Goal: Transaction & Acquisition: Purchase product/service

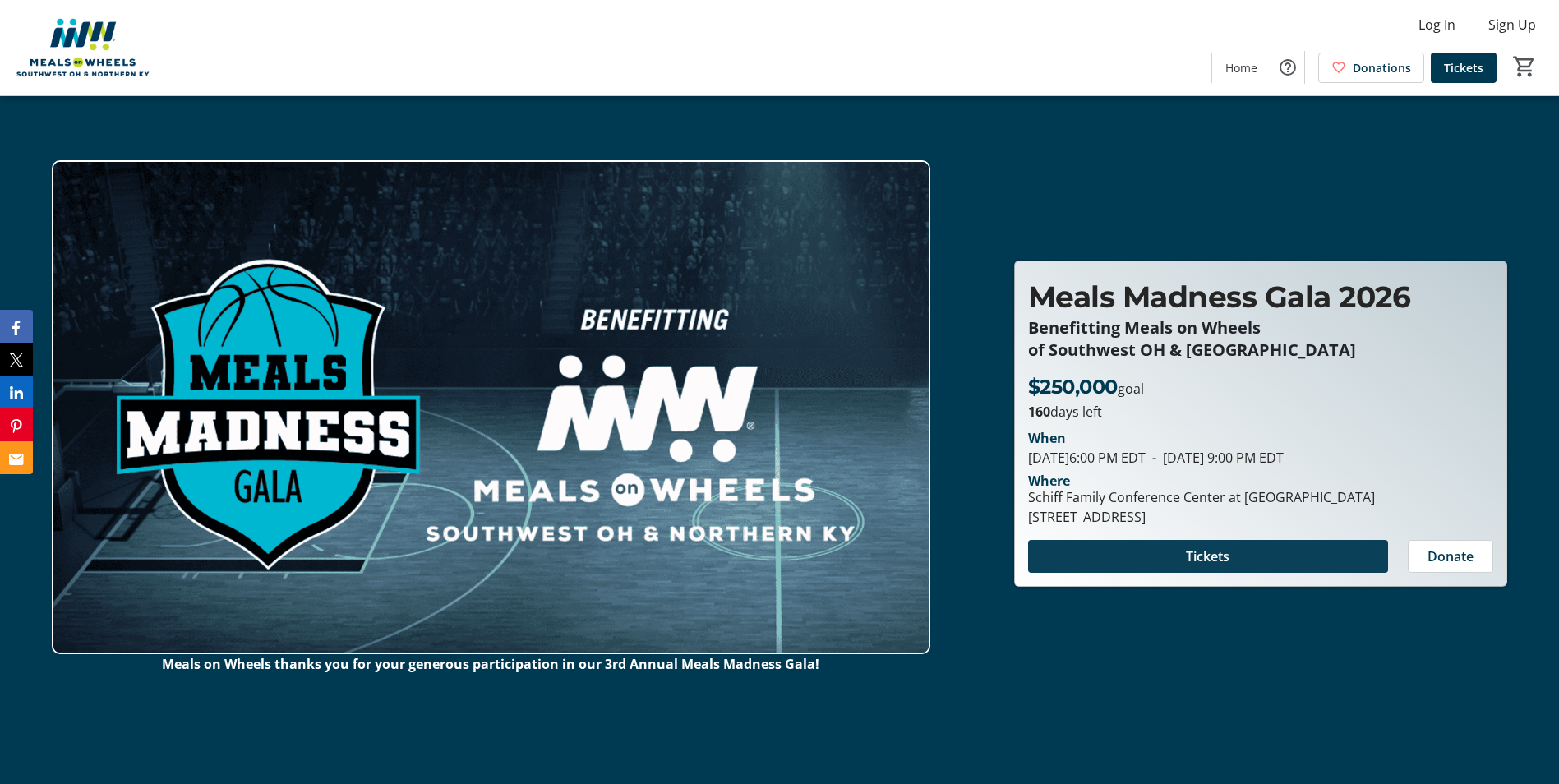
click at [1175, 553] on span at bounding box center [1208, 556] width 360 height 39
click at [1461, 550] on span "Donate" at bounding box center [1451, 556] width 46 height 20
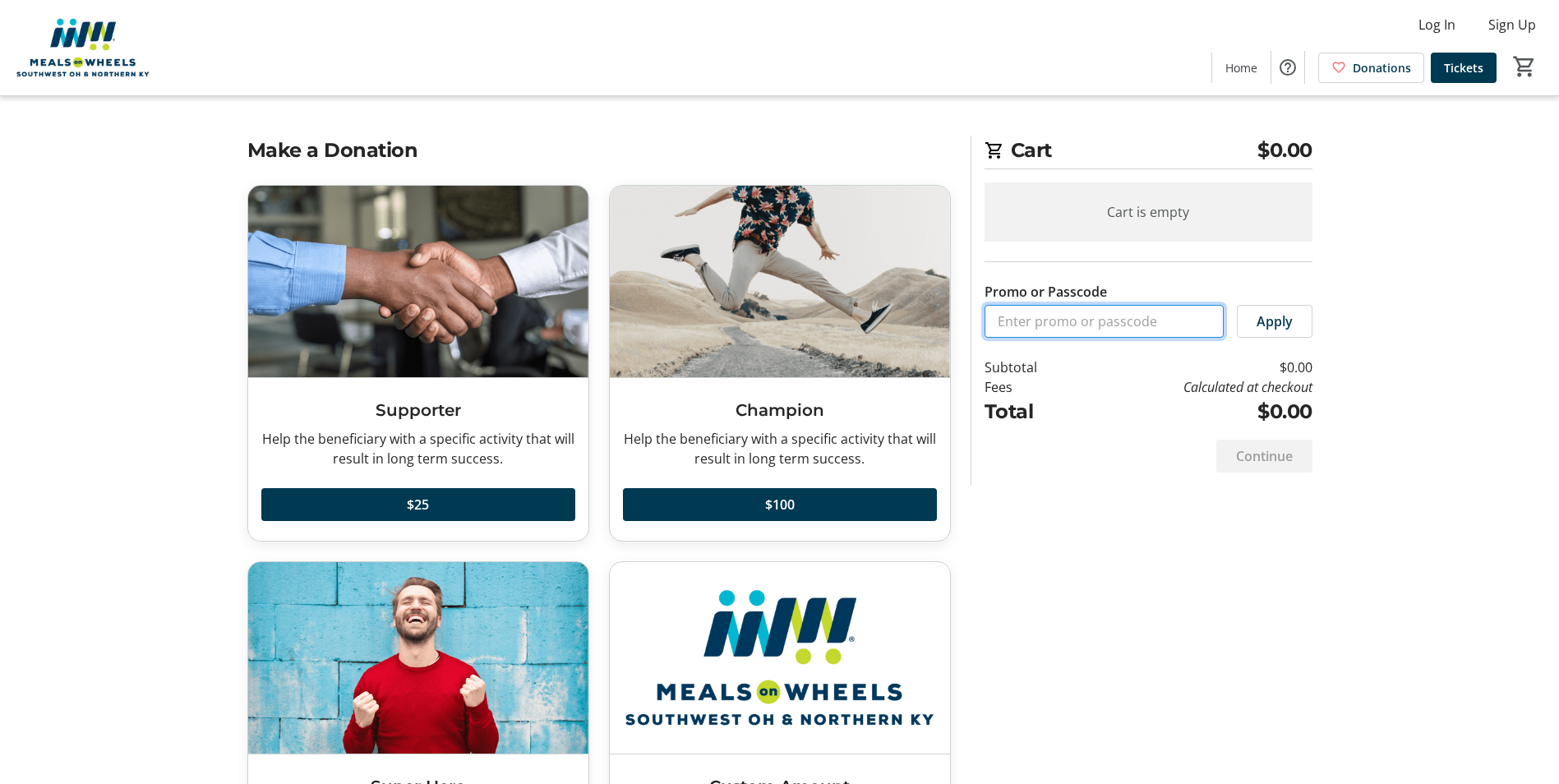
click at [1124, 314] on input "Promo or Passcode" at bounding box center [1104, 321] width 239 height 33
type input "5"
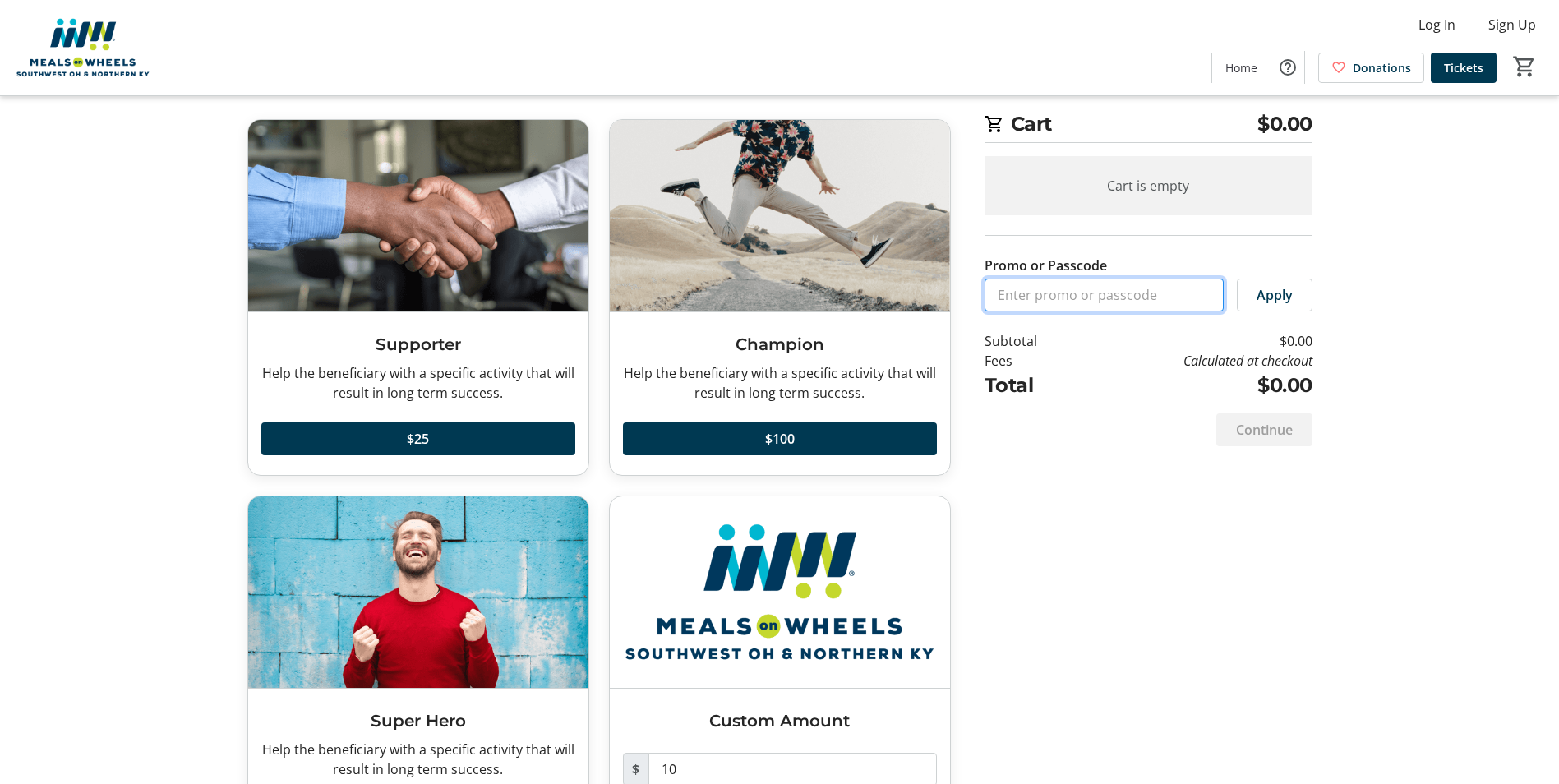
scroll to position [160, 0]
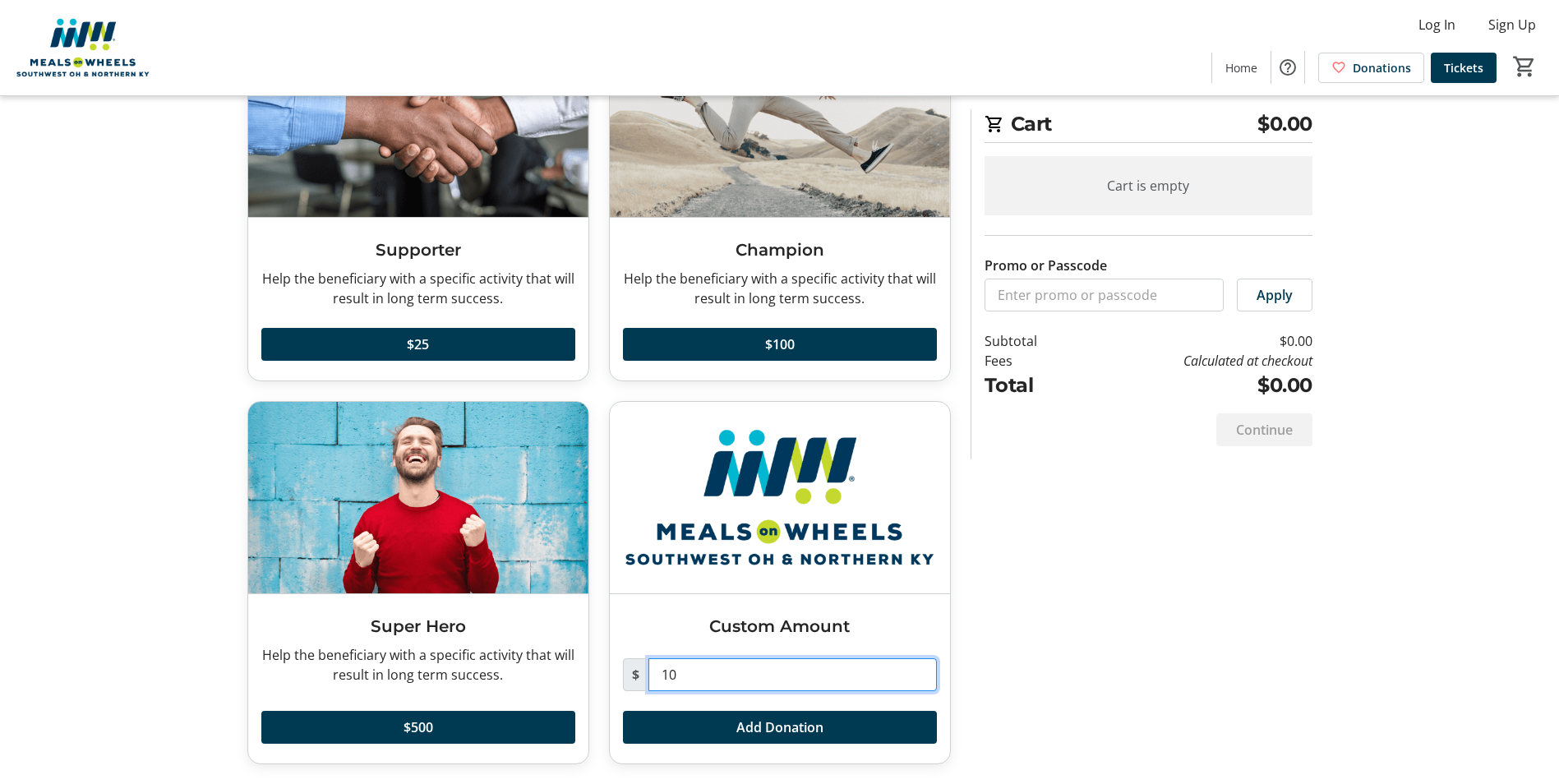
click at [703, 682] on input "10" at bounding box center [793, 674] width 289 height 33
type input "1"
type input "5"
click at [812, 739] on span at bounding box center [780, 727] width 314 height 39
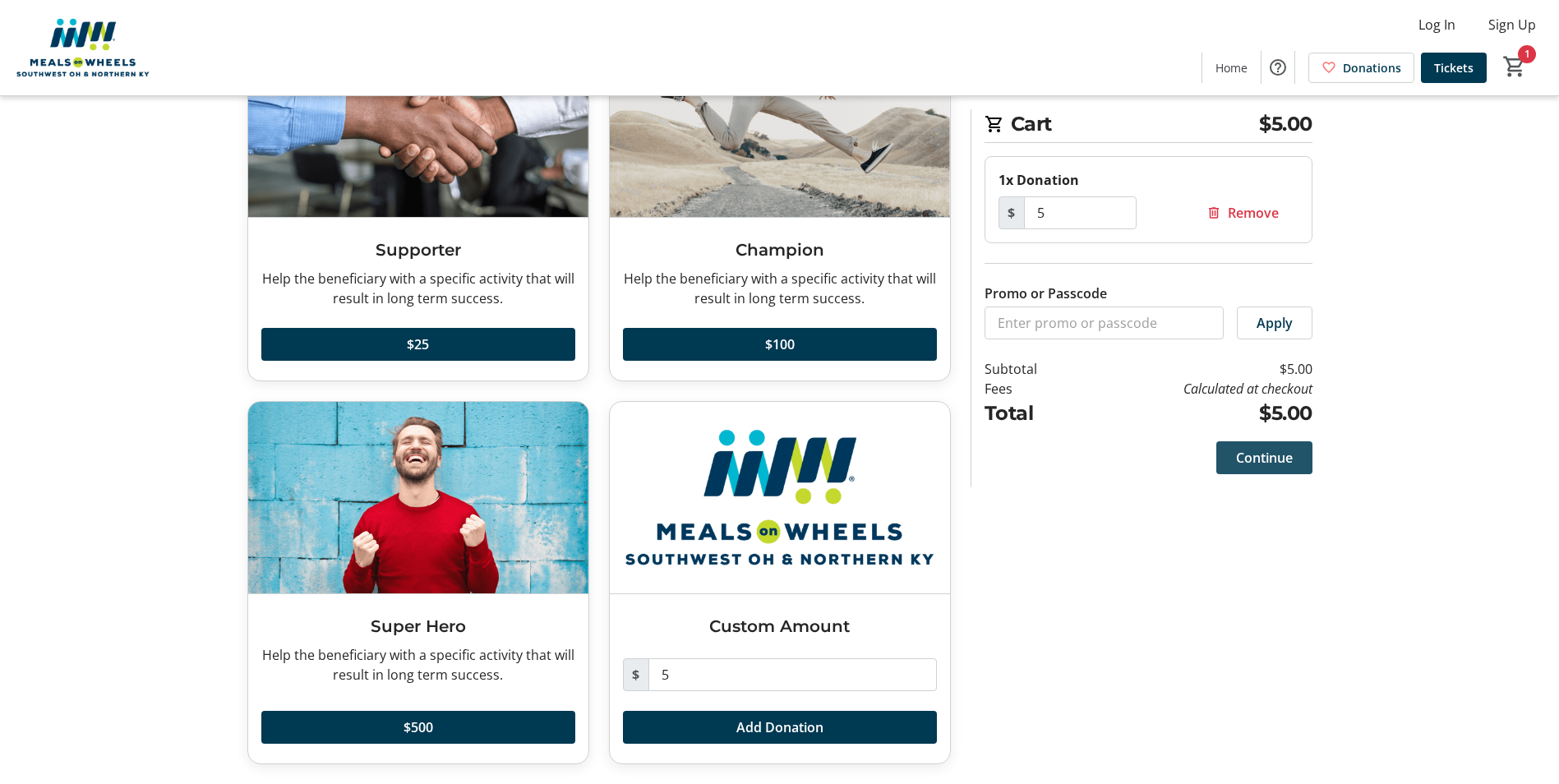
click at [1270, 458] on span "Continue" at bounding box center [1264, 458] width 57 height 20
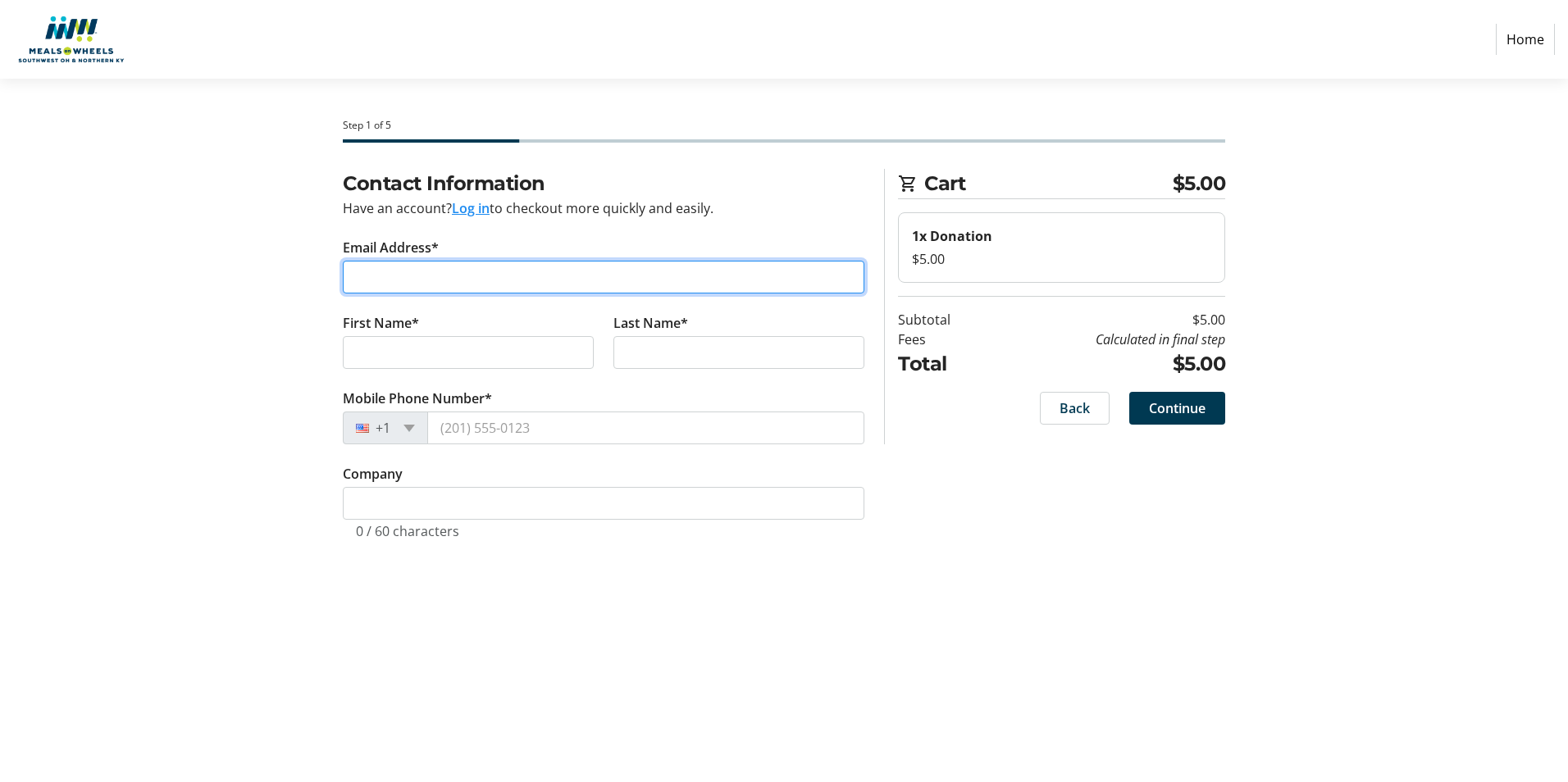
click at [476, 291] on input "Email Address*" at bounding box center [604, 277] width 522 height 32
type input "[EMAIL_ADDRESS][DOMAIN_NAME]"
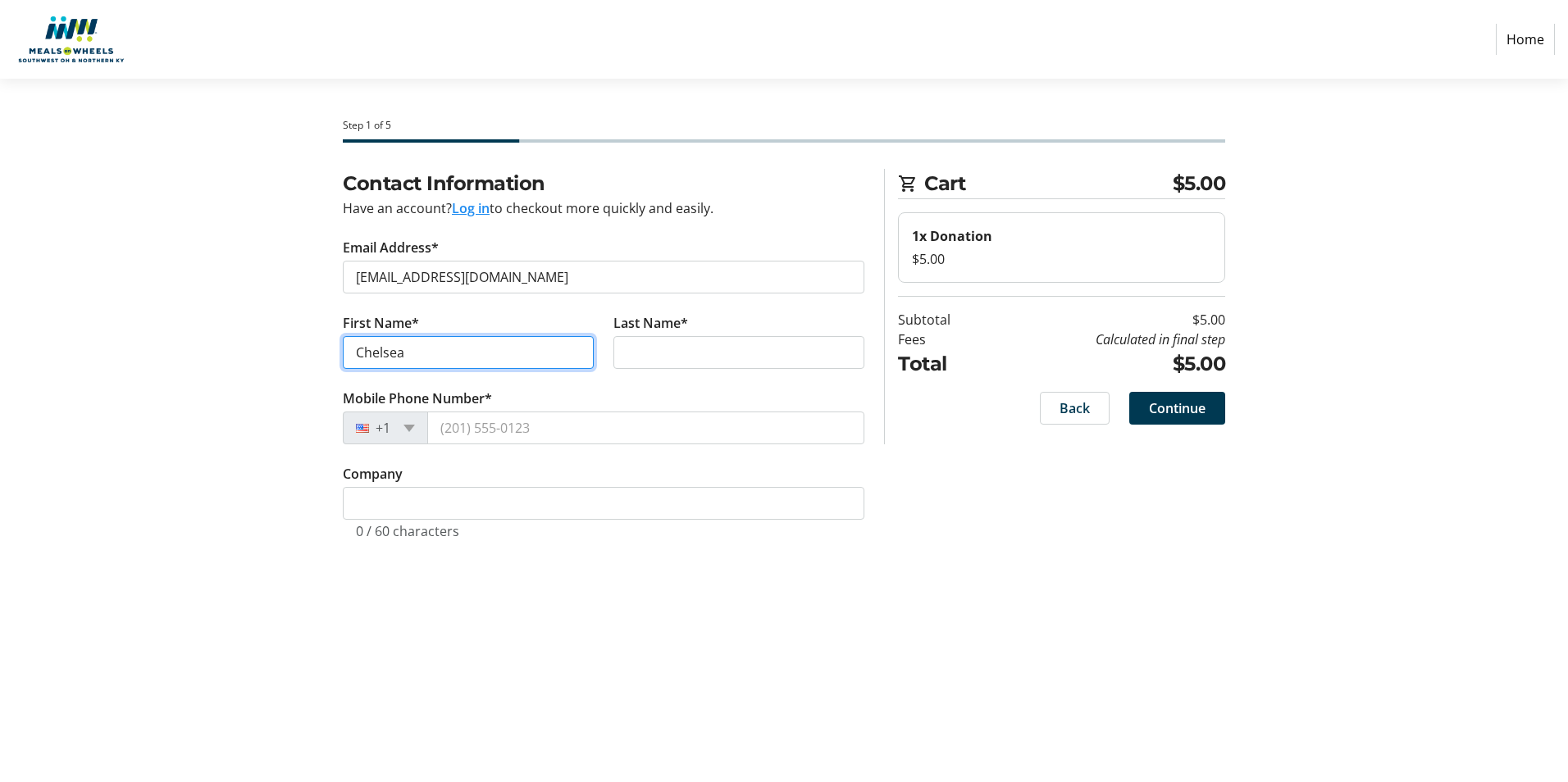
type input "Chelsea"
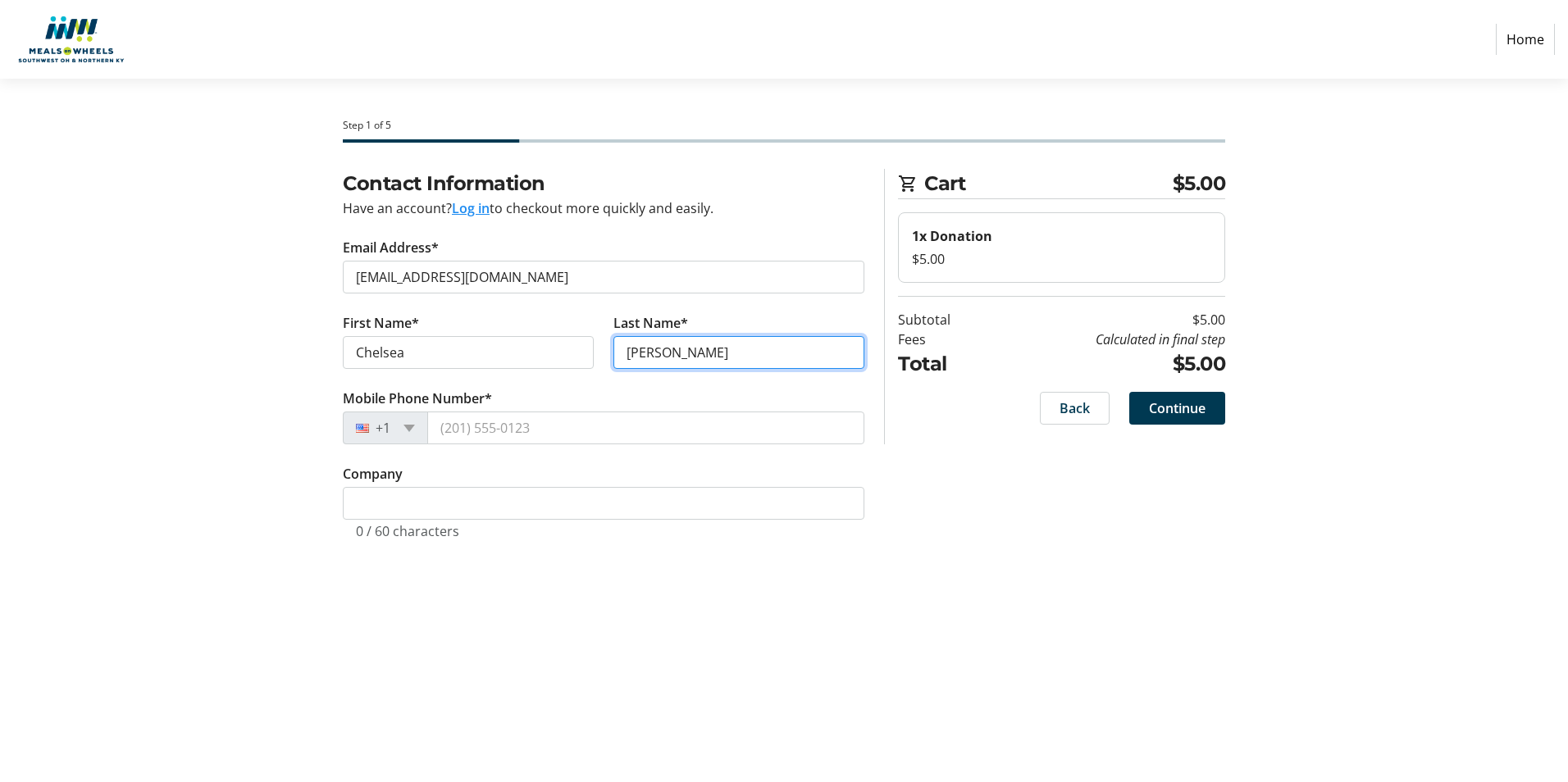
type input "[PERSON_NAME]"
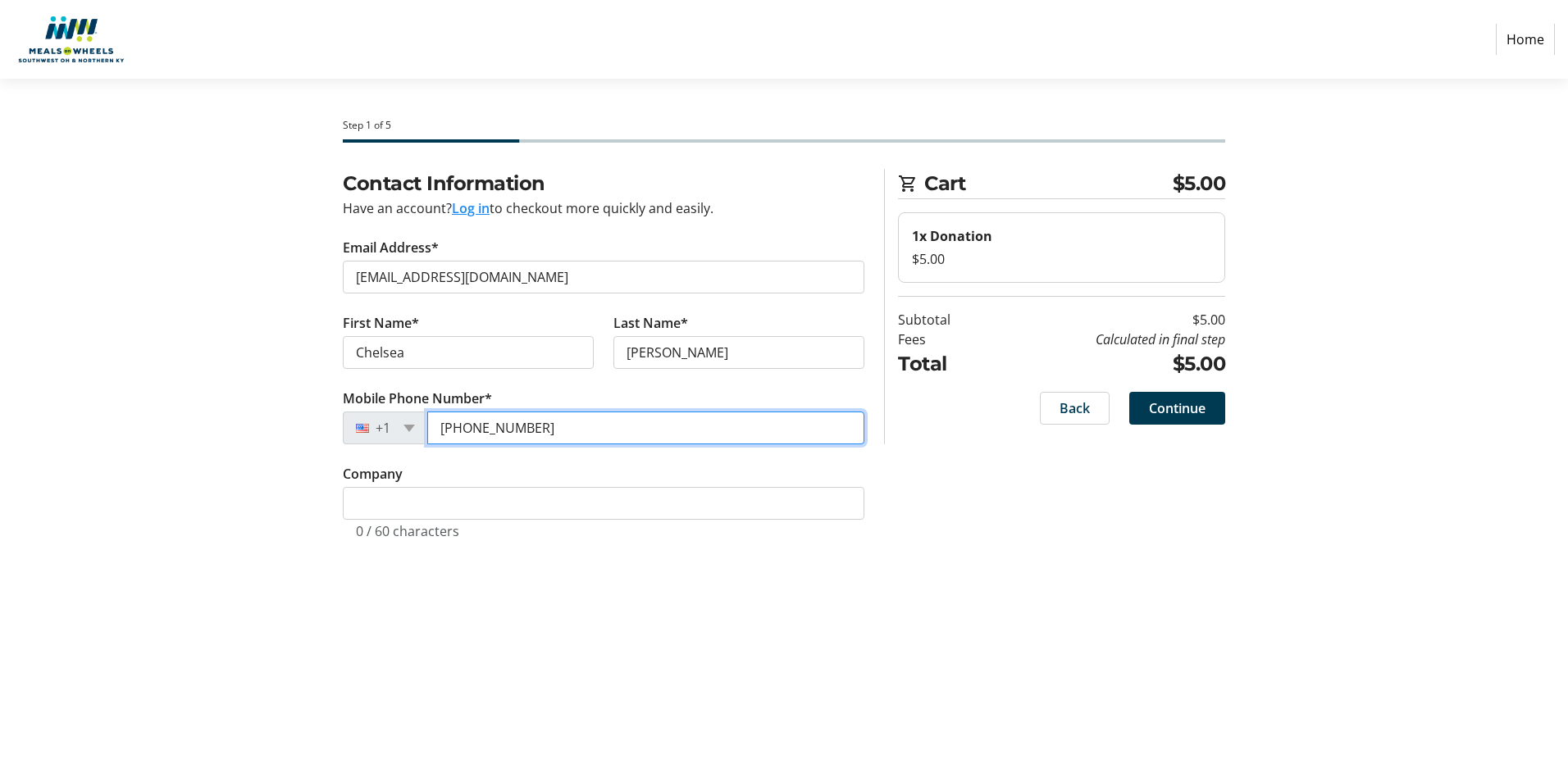
type input "[PHONE_NUMBER]"
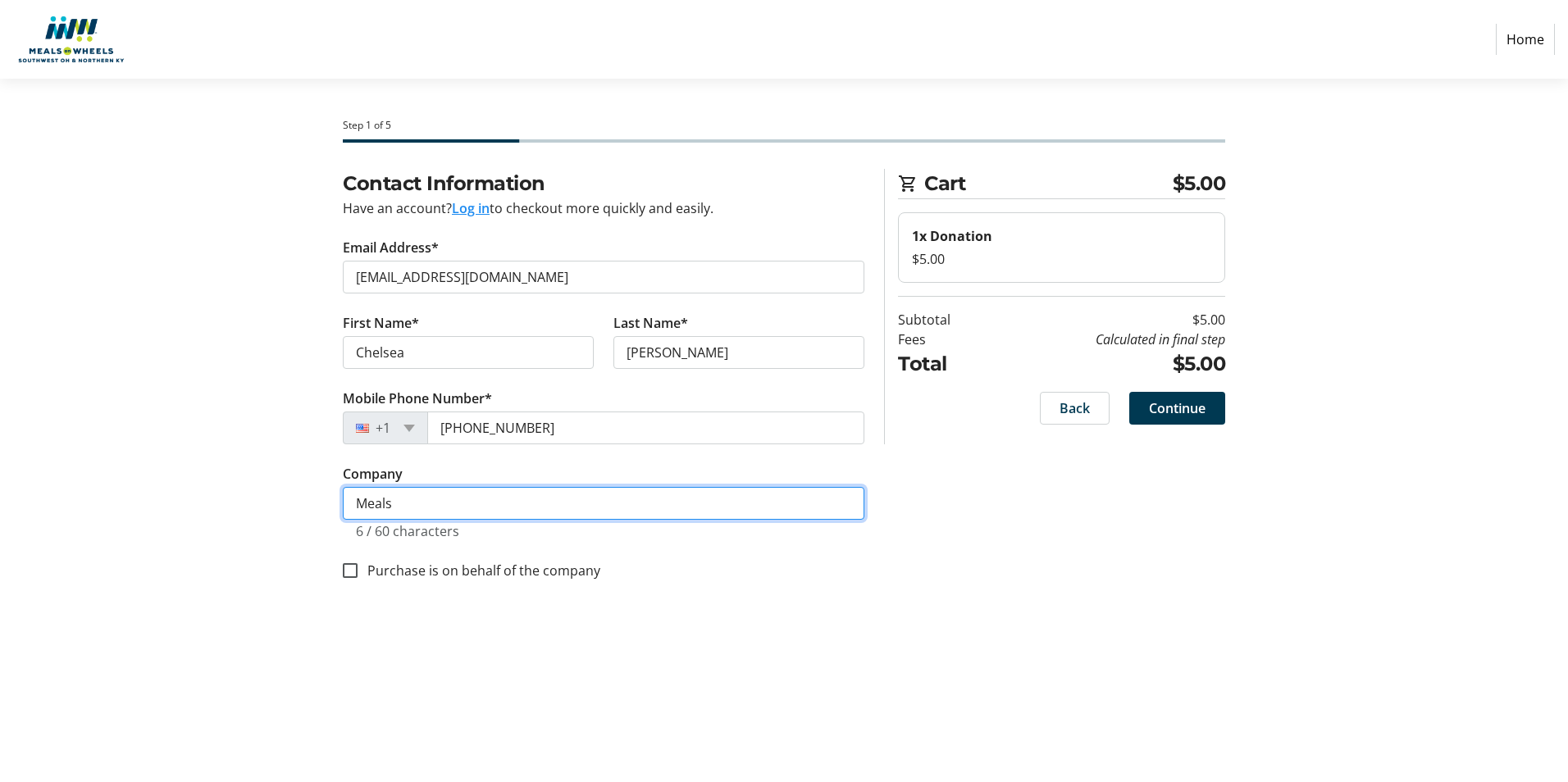
type input "Meals on Wheels Southwest OH & [GEOGRAPHIC_DATA]"
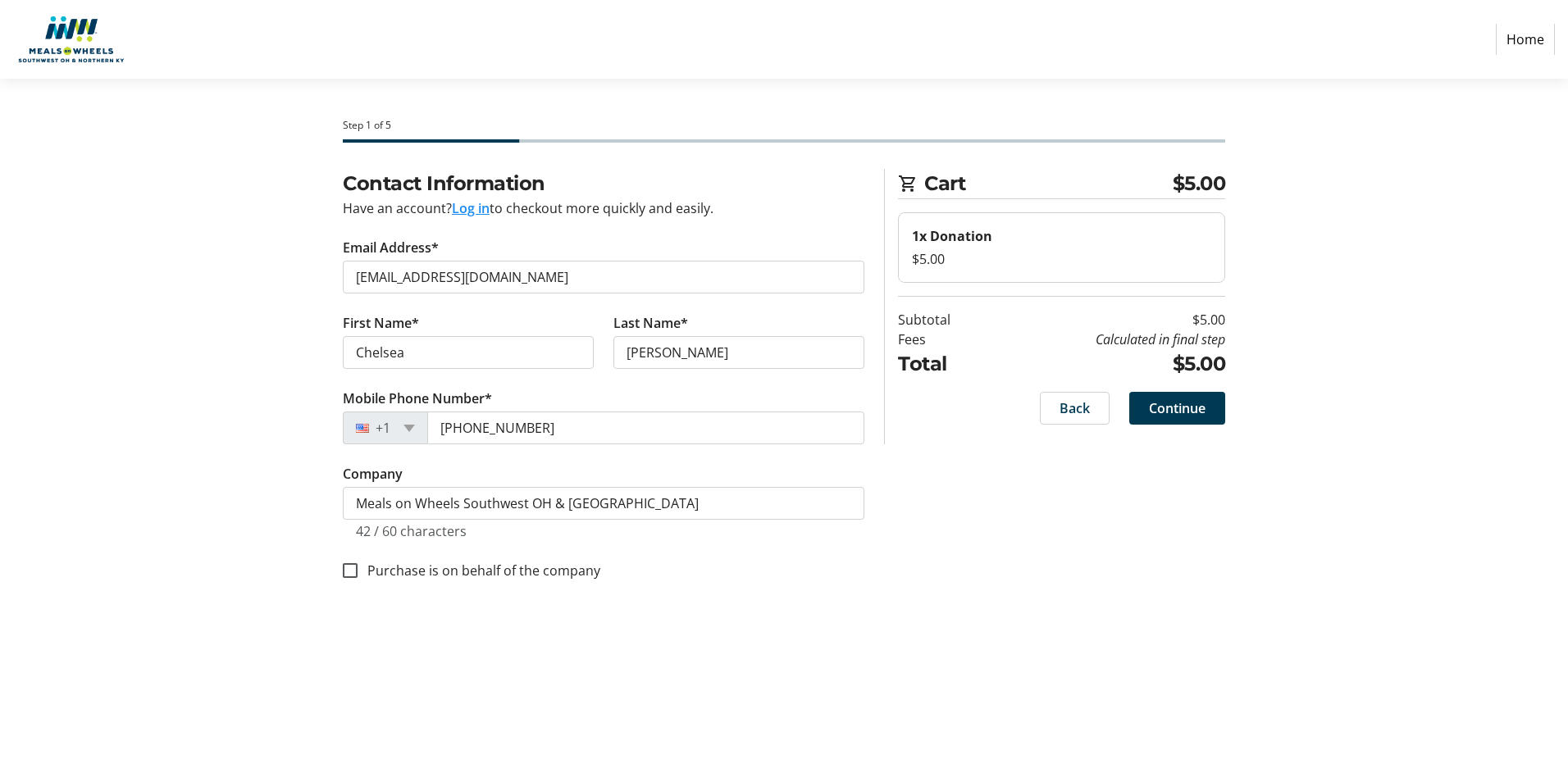
click at [1009, 631] on div "Step 1 of 5 Cart $5.00 1x Donation $5.00 Subtotal $5.00 Fees Calculated in fina…" at bounding box center [784, 430] width 1082 height 703
click at [1213, 412] on span at bounding box center [1177, 409] width 96 height 39
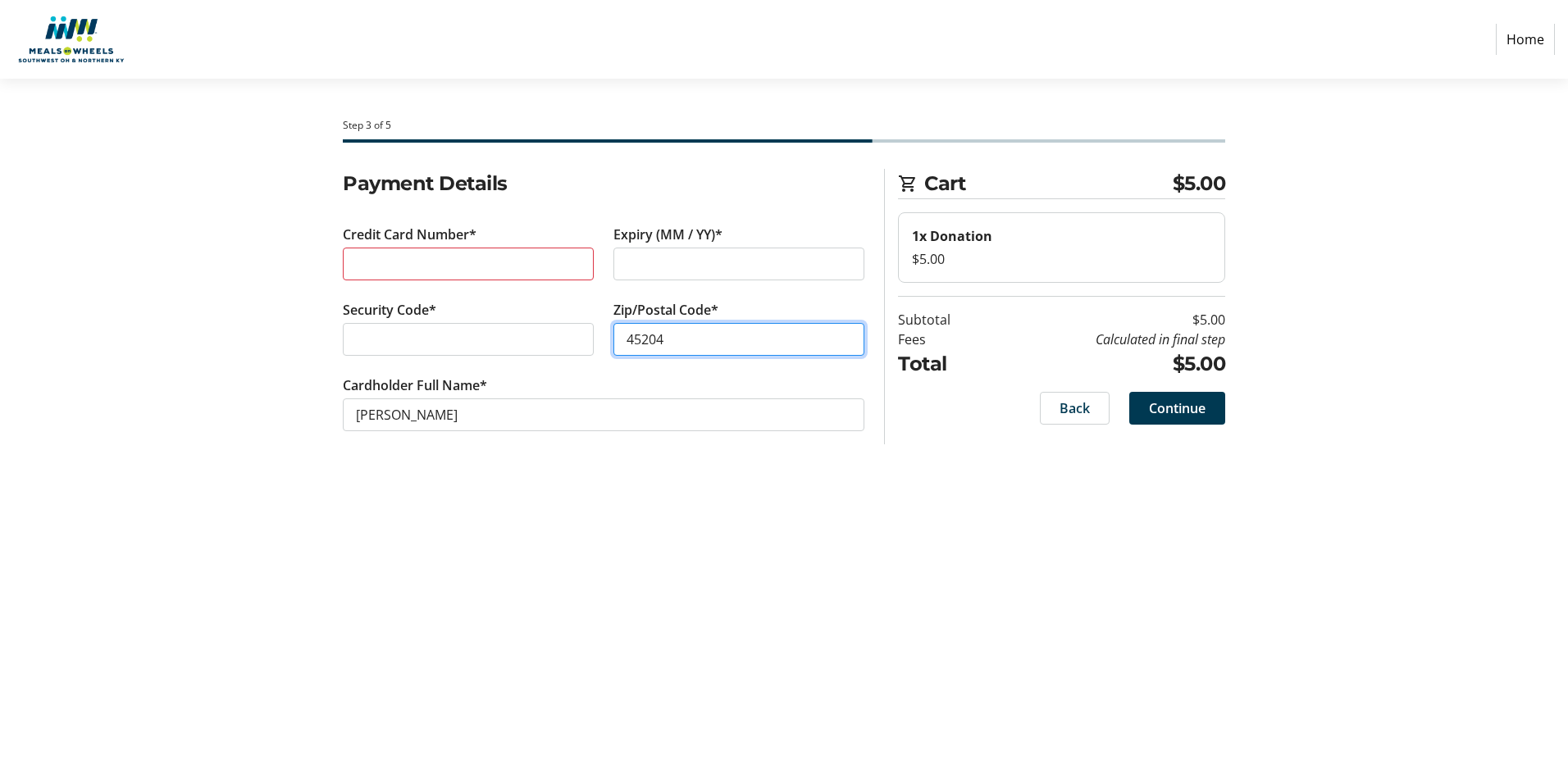
type input "45204"
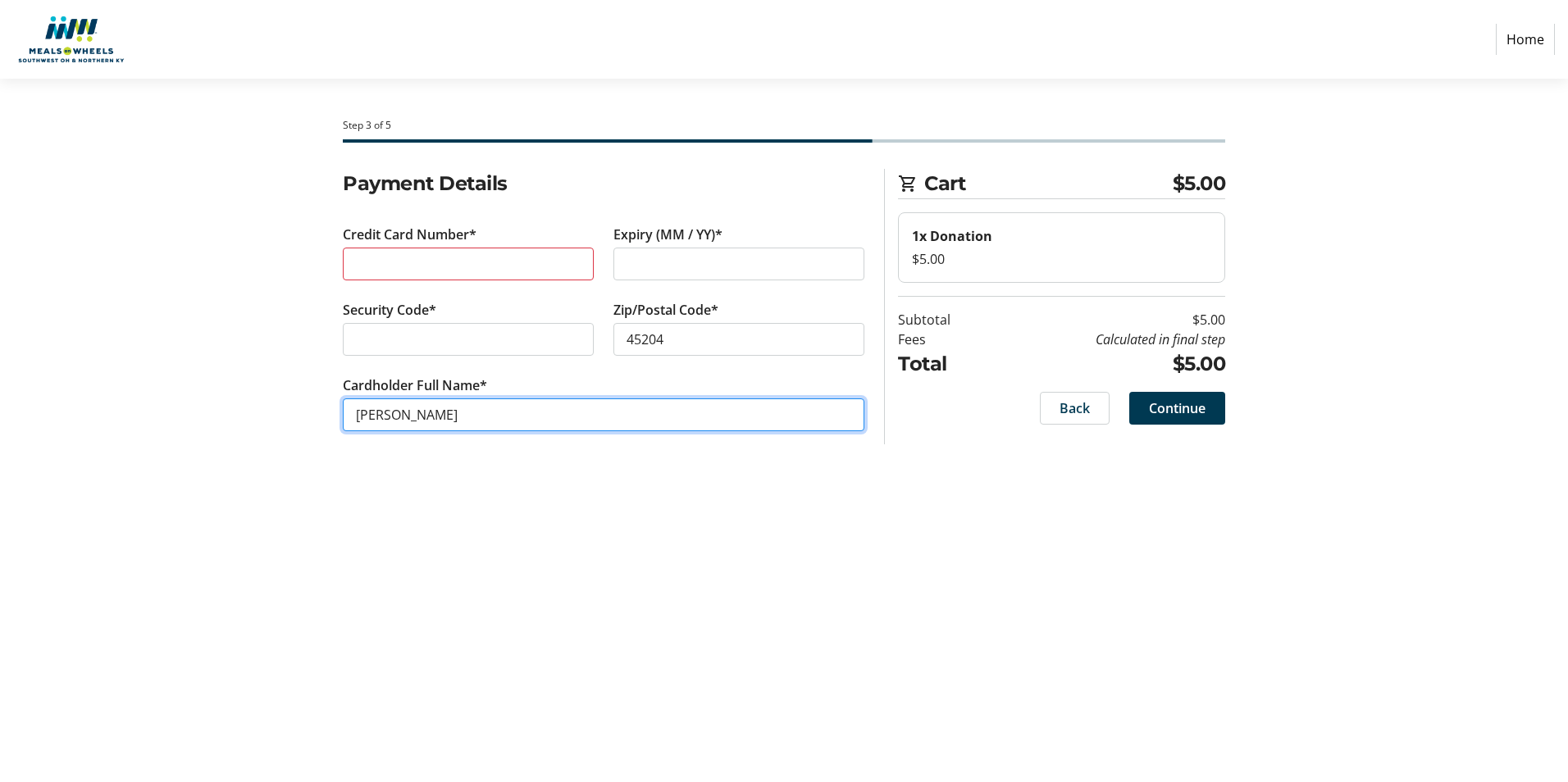
drag, startPoint x: 451, startPoint y: 425, endPoint x: 149, endPoint y: 400, distance: 303.0
click at [156, 432] on section "Step 3 of 5 Cart $5.00 1x Donation $5.00 Subtotal $5.00 Fees Calculated in fina…" at bounding box center [784, 430] width 1568 height 703
type input "[PERSON_NAME]"
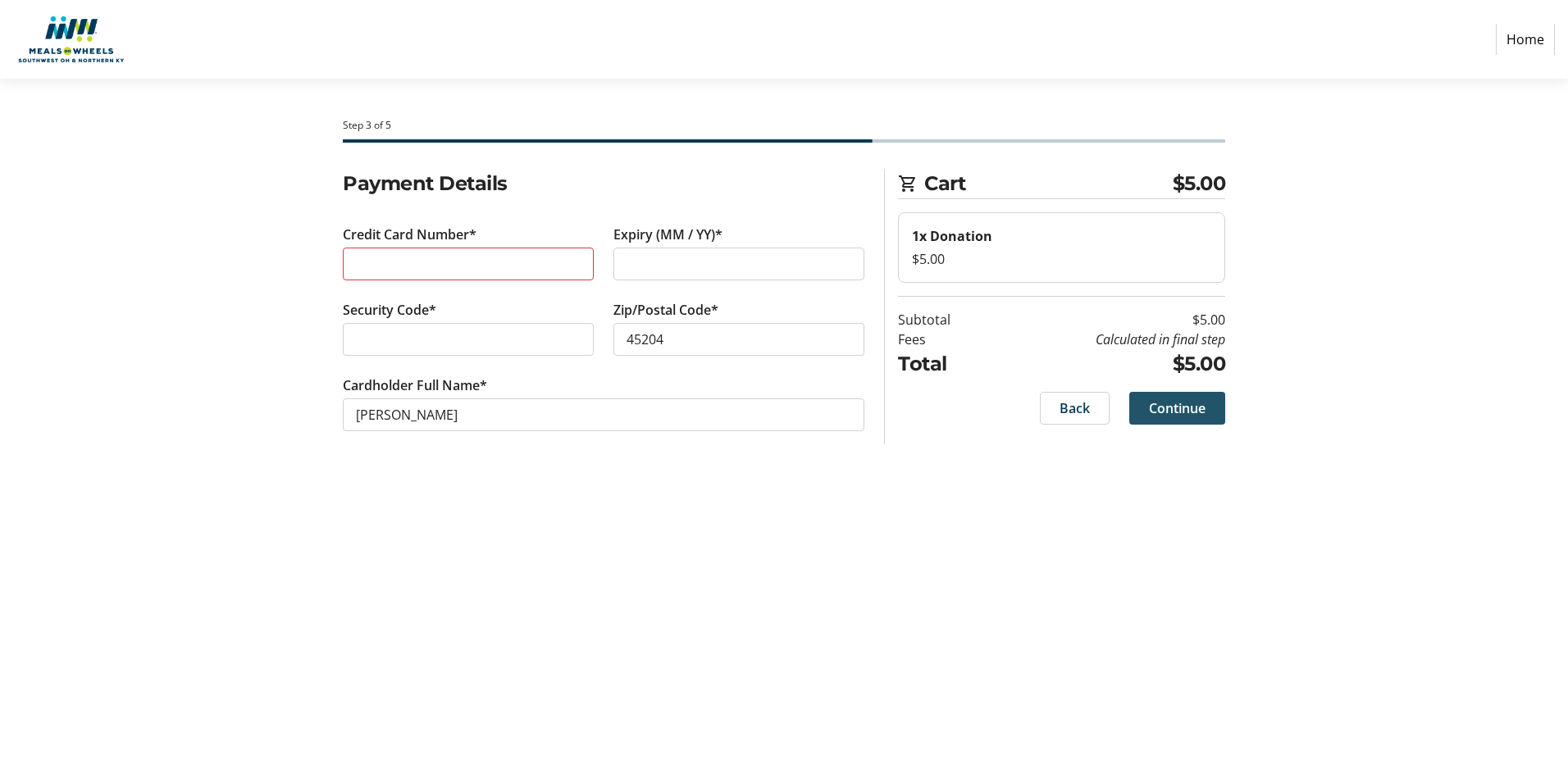
click at [1210, 410] on span at bounding box center [1177, 409] width 96 height 39
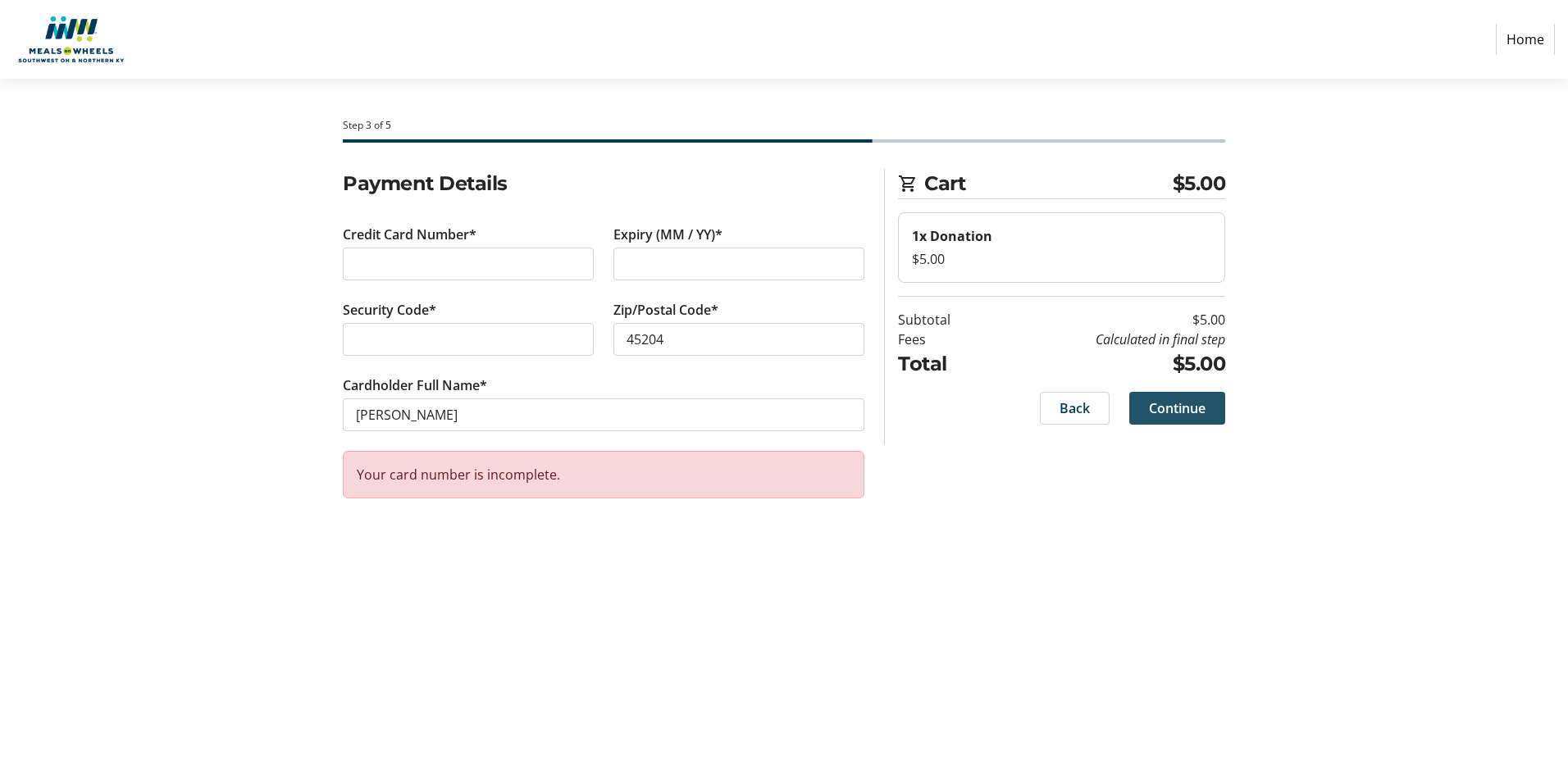
click at [1205, 408] on span "Continue" at bounding box center [1177, 408] width 56 height 20
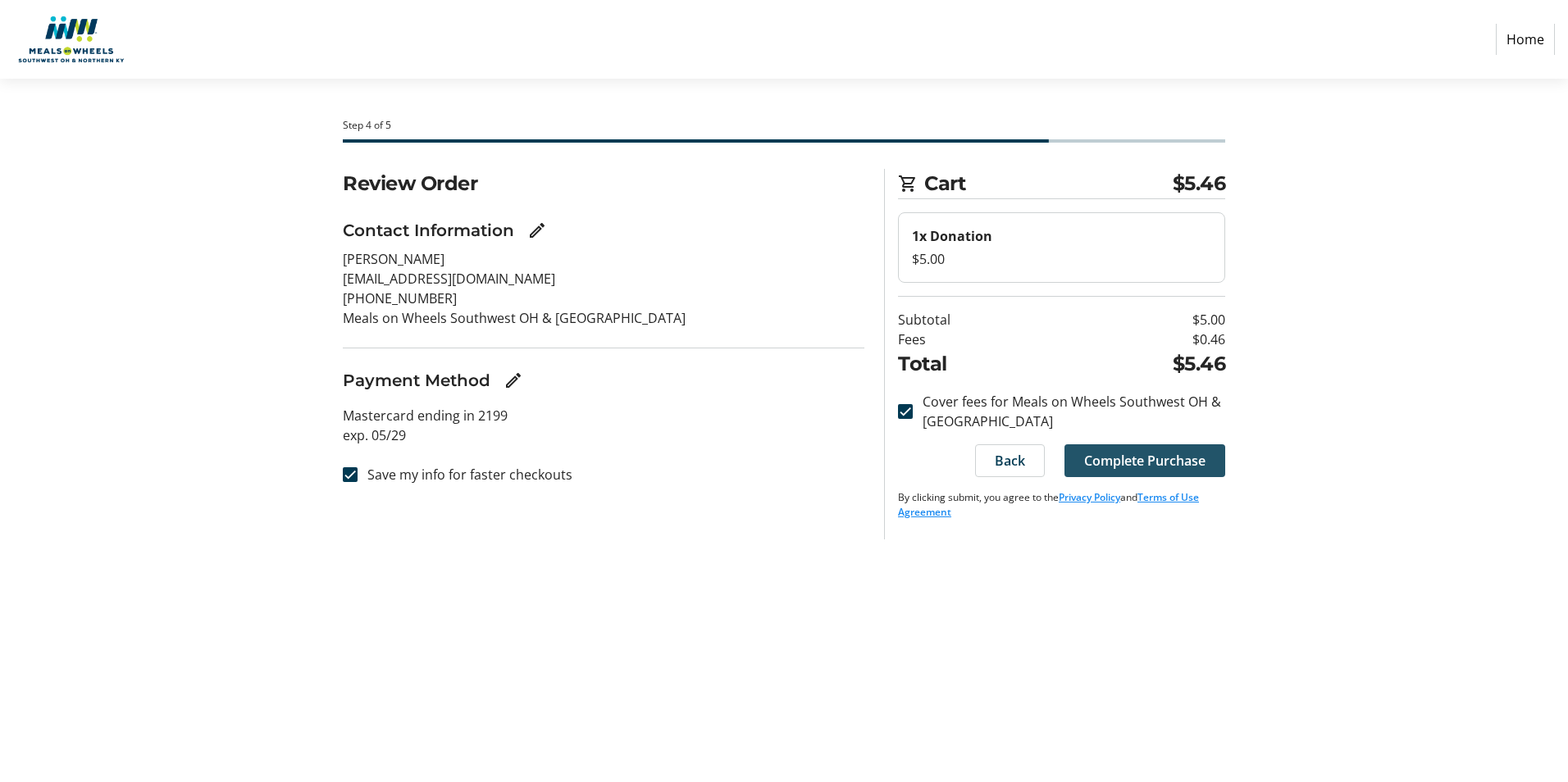
click at [1178, 470] on span at bounding box center [1145, 461] width 161 height 39
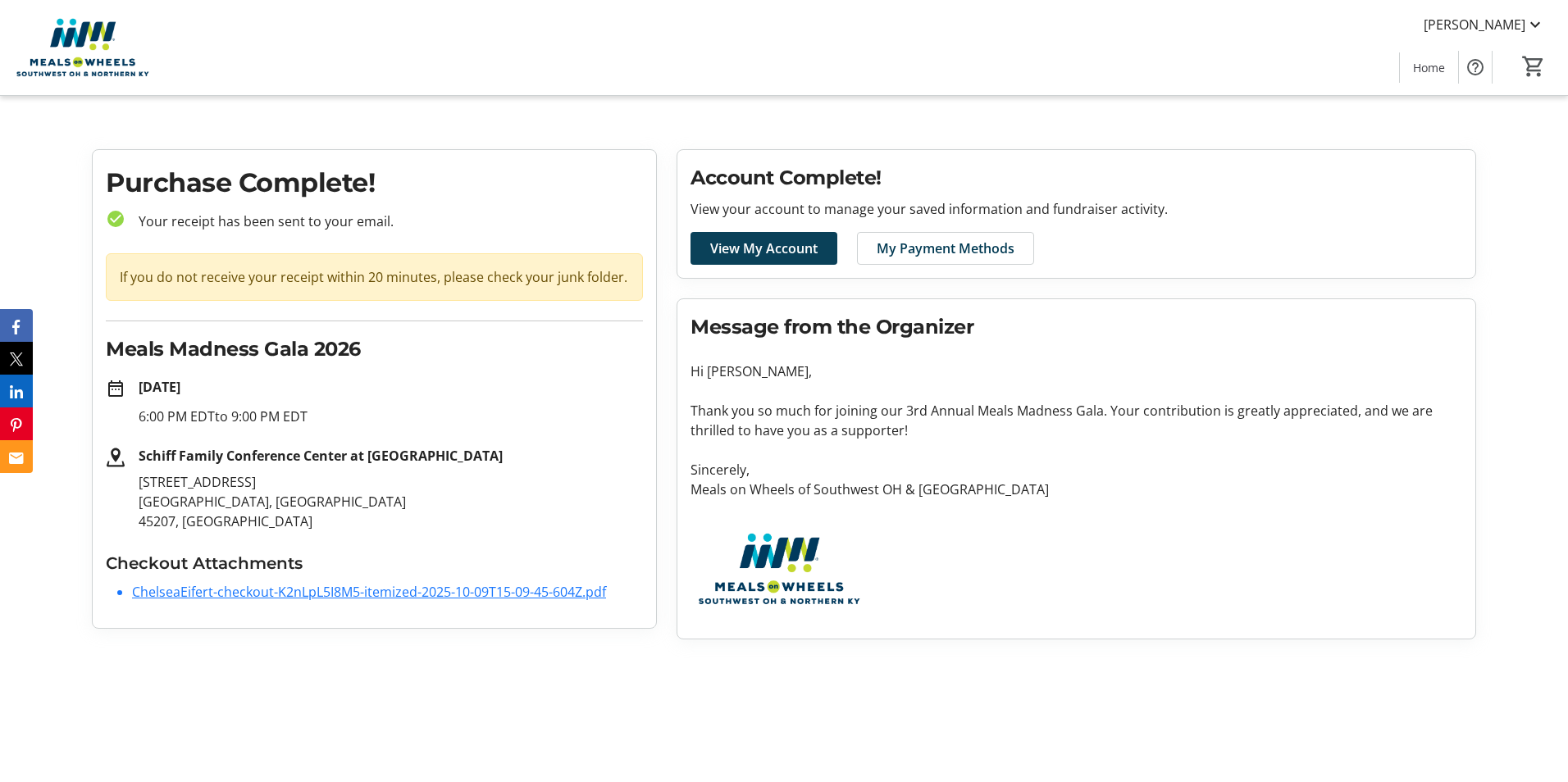
click at [788, 250] on span "View My Account" at bounding box center [764, 248] width 108 height 20
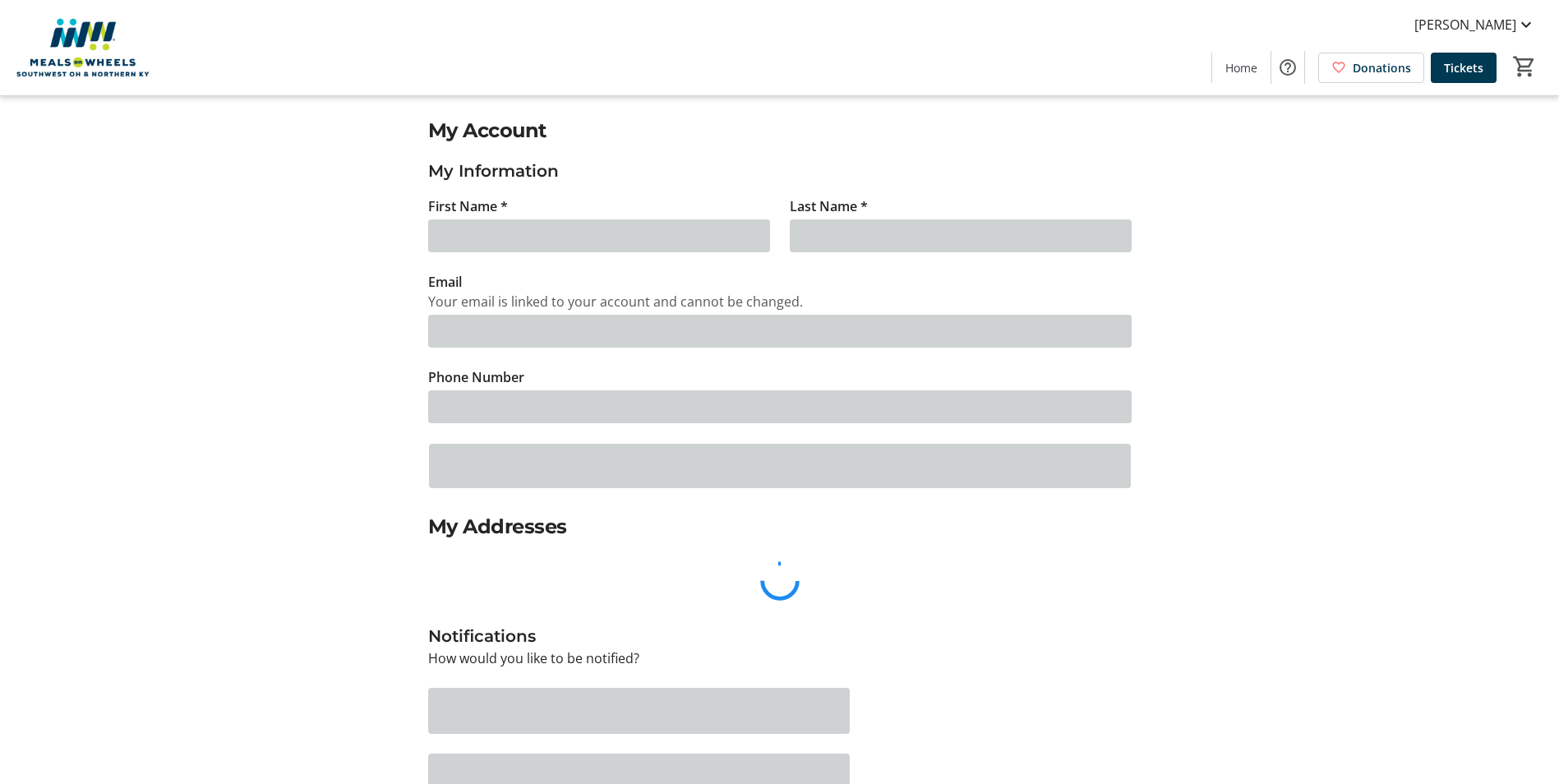
type input "Chelsea"
type input "[PERSON_NAME]"
type input "[EMAIL_ADDRESS][DOMAIN_NAME]"
type input "[PHONE_NUMBER]"
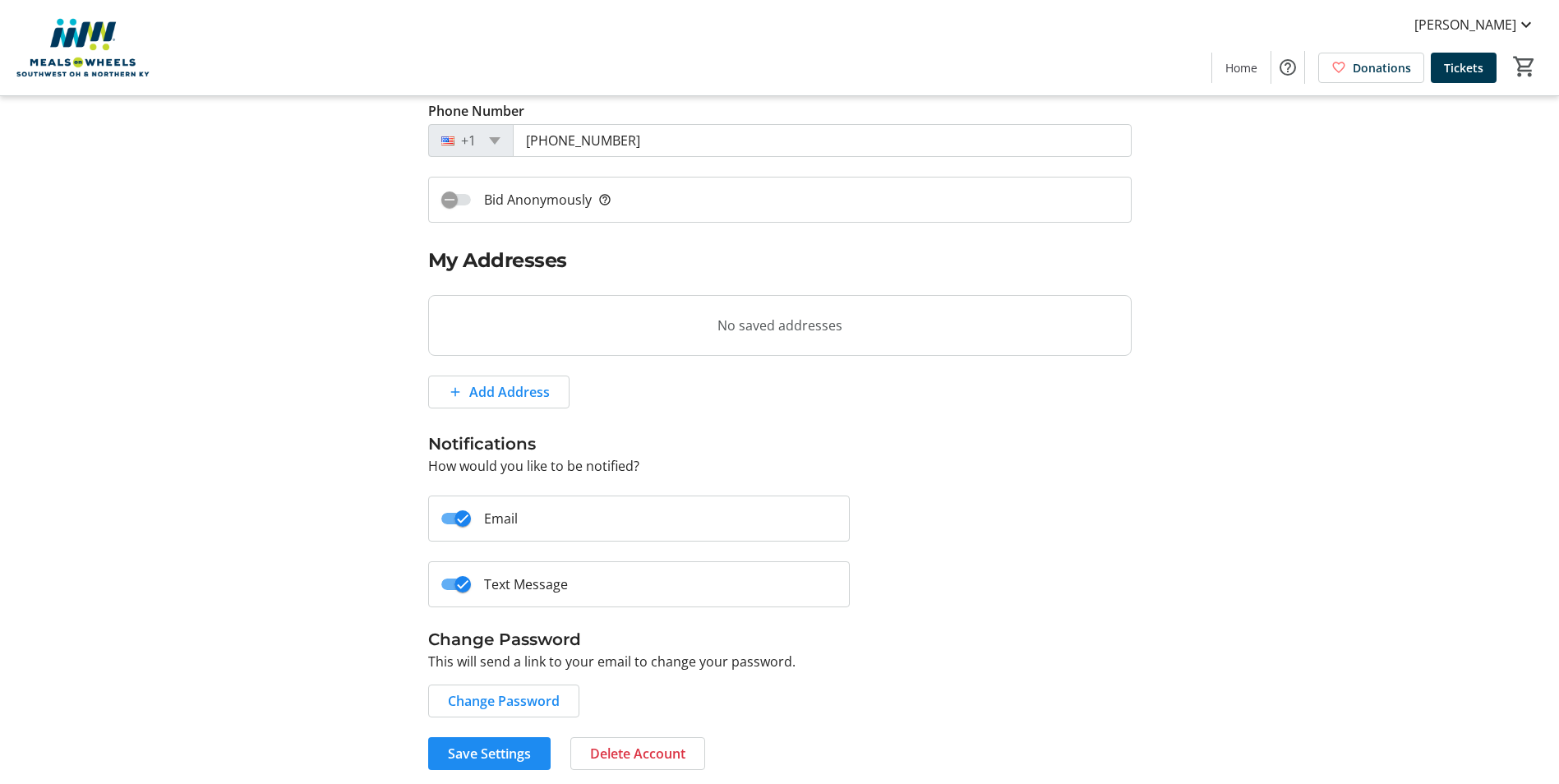
scroll to position [272, 0]
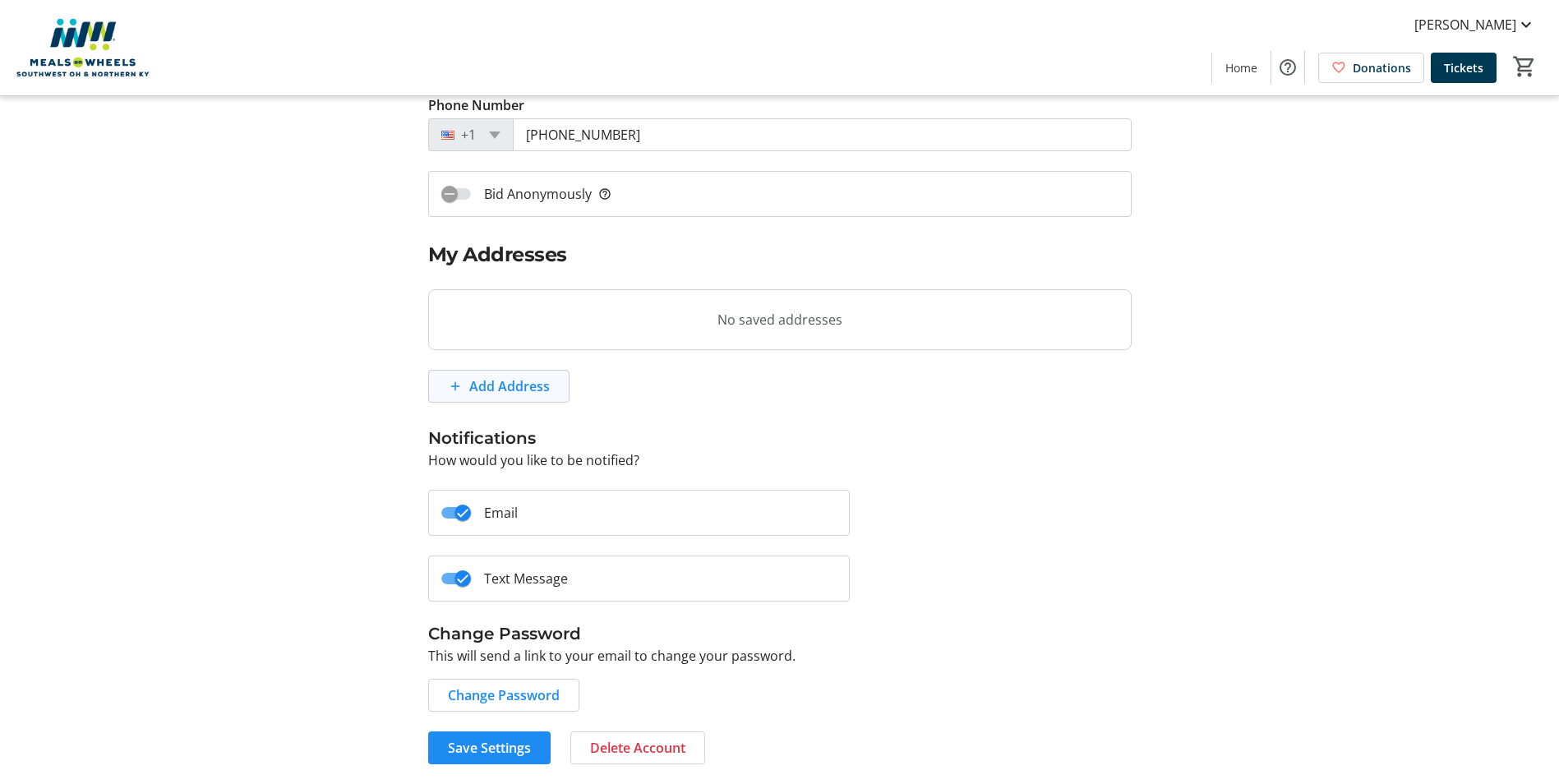
click at [453, 376] on span at bounding box center [499, 386] width 140 height 39
select select "CA"
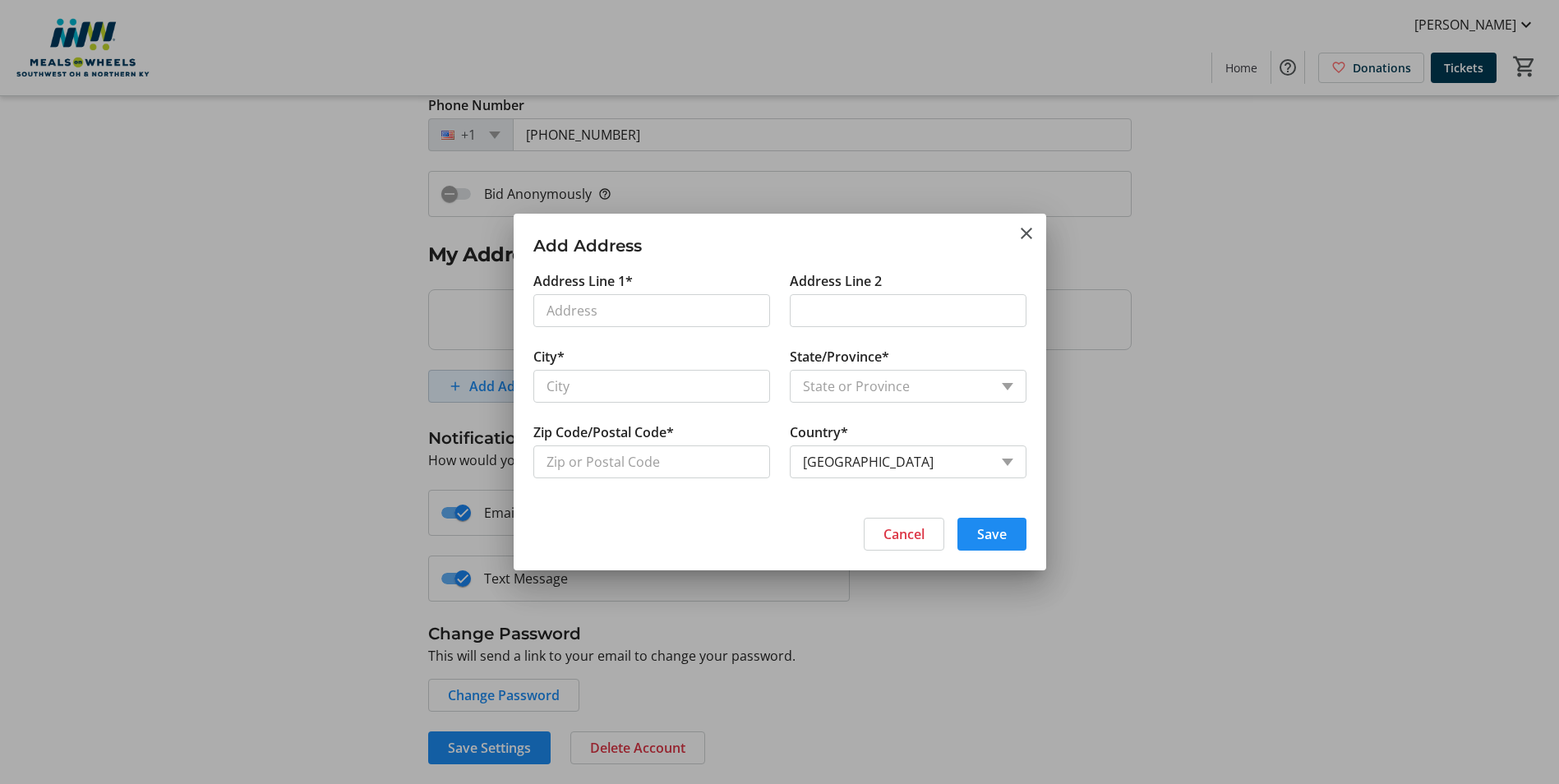
scroll to position [0, 0]
click at [908, 533] on button "Cancel" at bounding box center [904, 534] width 81 height 33
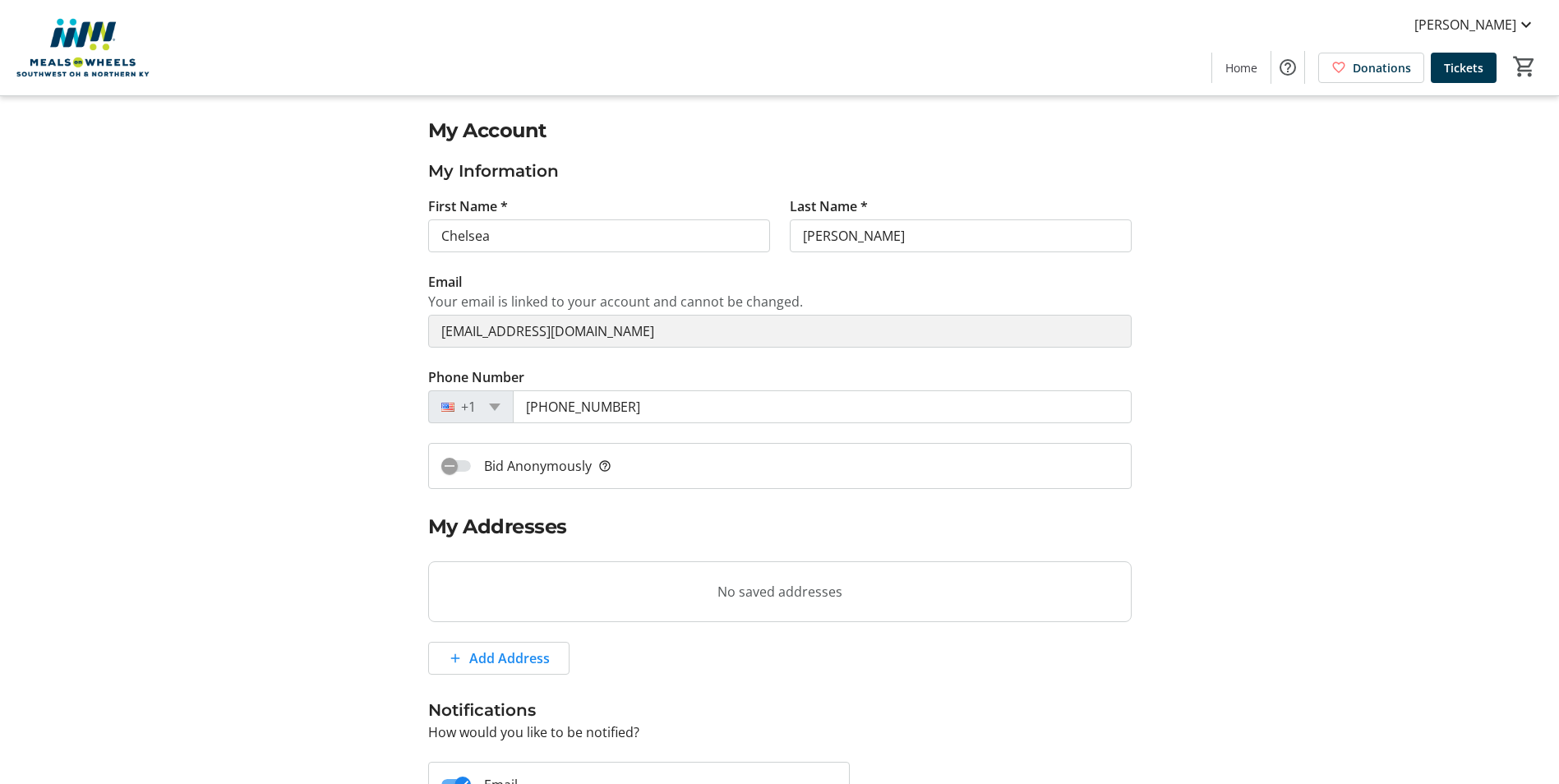
drag, startPoint x: 1233, startPoint y: 397, endPoint x: 1258, endPoint y: 446, distance: 55.0
click at [1233, 398] on div "My Account My Information First Name * [PERSON_NAME] Last Name * [PERSON_NAME] …" at bounding box center [780, 576] width 1085 height 920
